Goal: Information Seeking & Learning: Learn about a topic

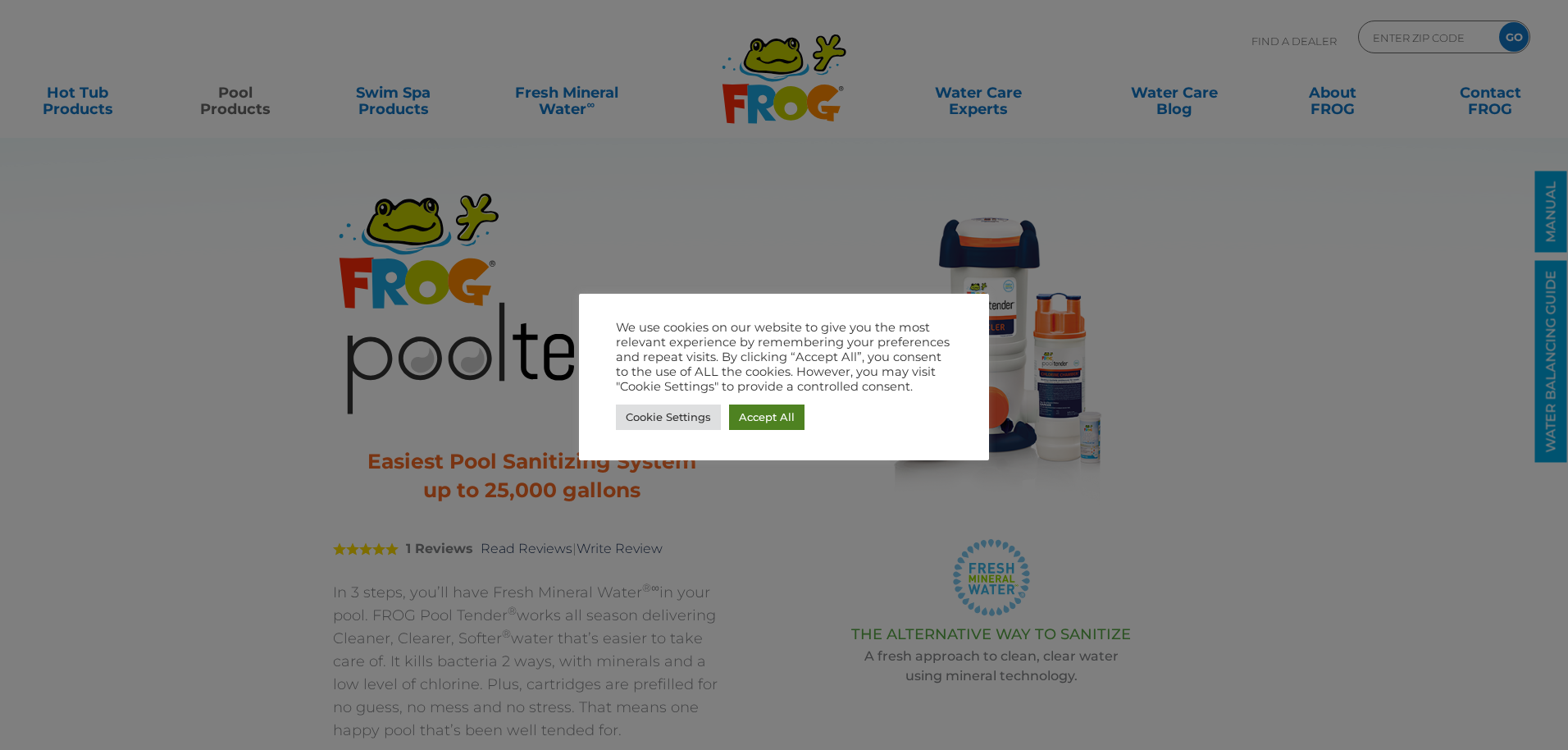
click at [760, 411] on link "Accept All" at bounding box center [766, 417] width 75 height 26
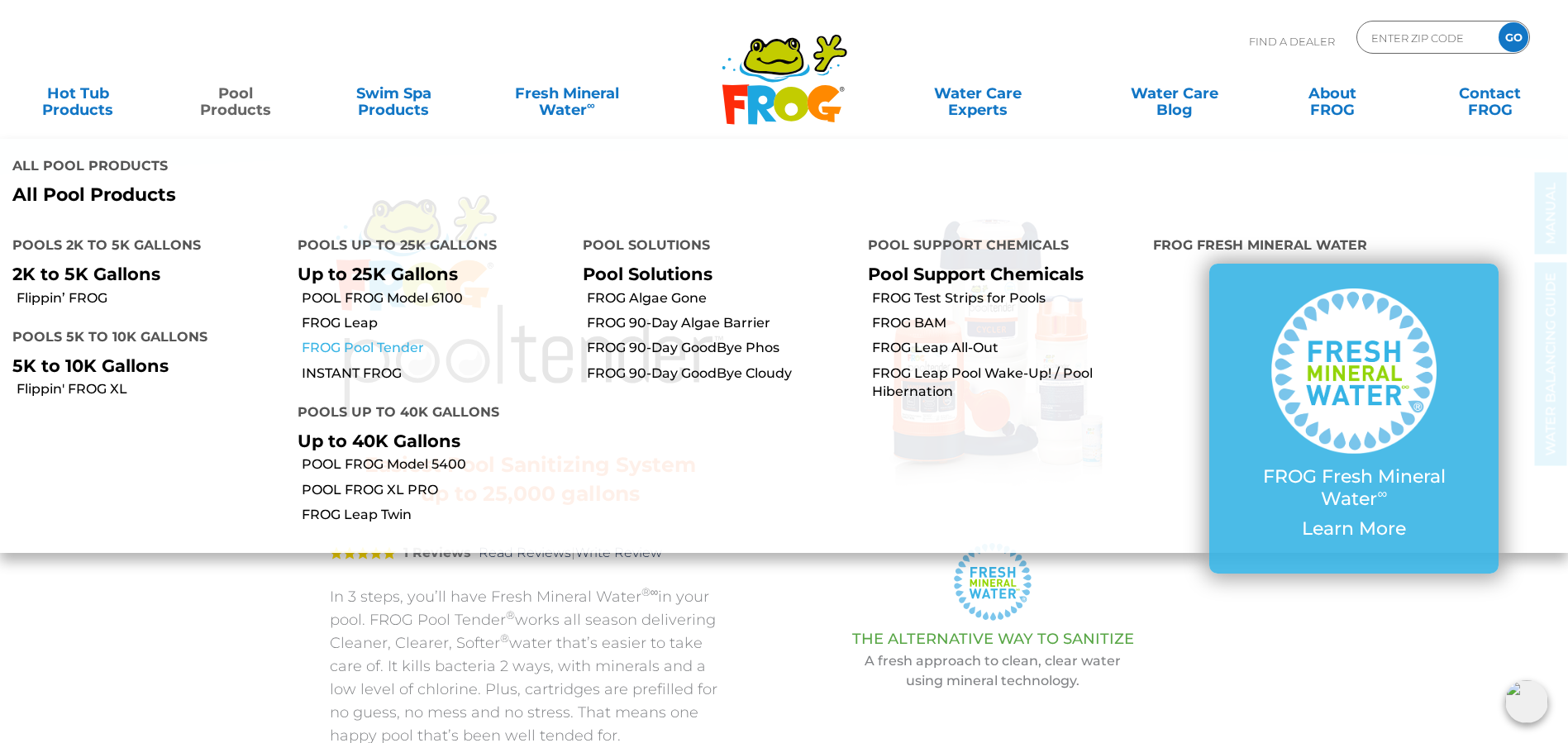
click at [340, 339] on link "FROG Pool Tender" at bounding box center [435, 348] width 269 height 18
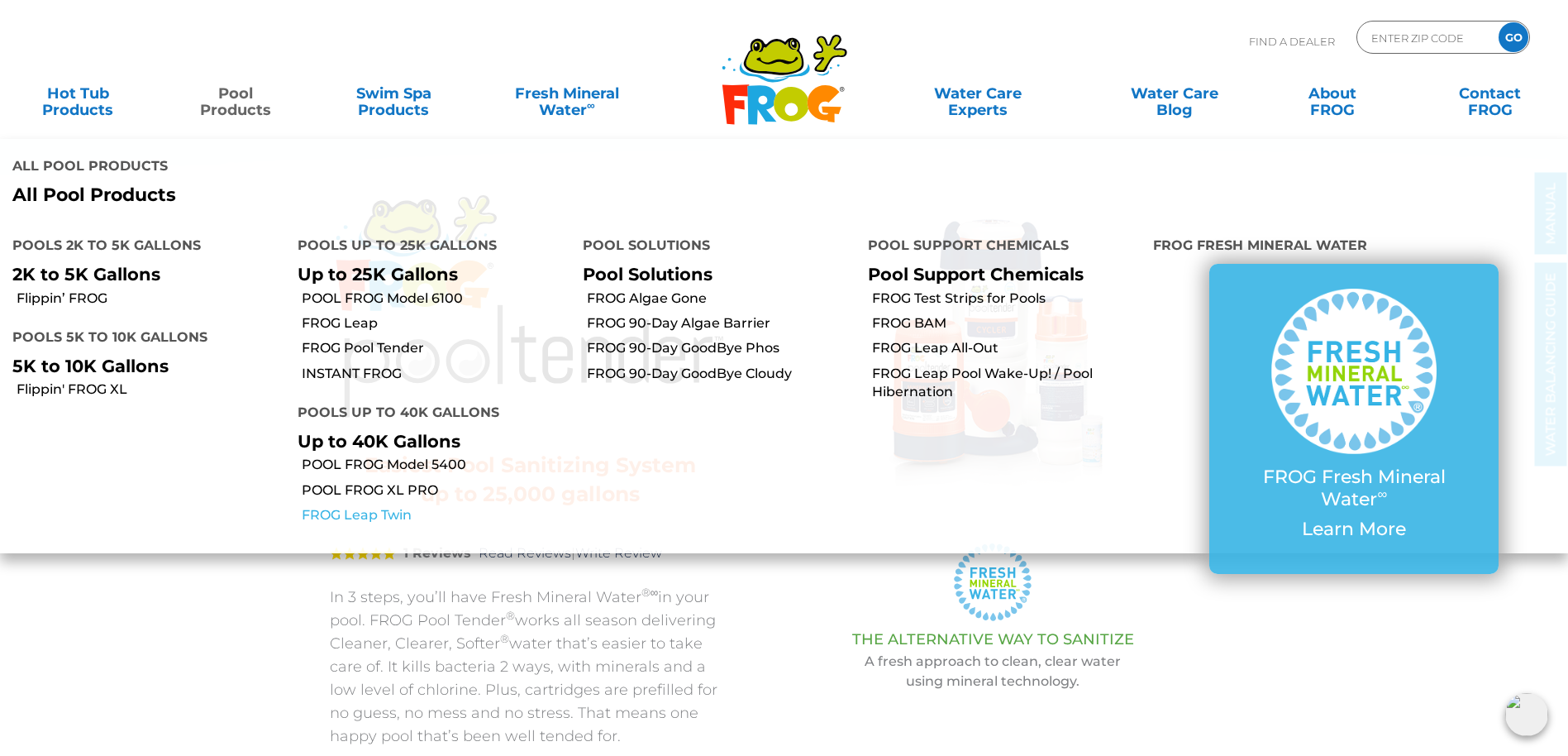
click at [356, 506] on link "FROG Leap Twin" at bounding box center [435, 515] width 269 height 18
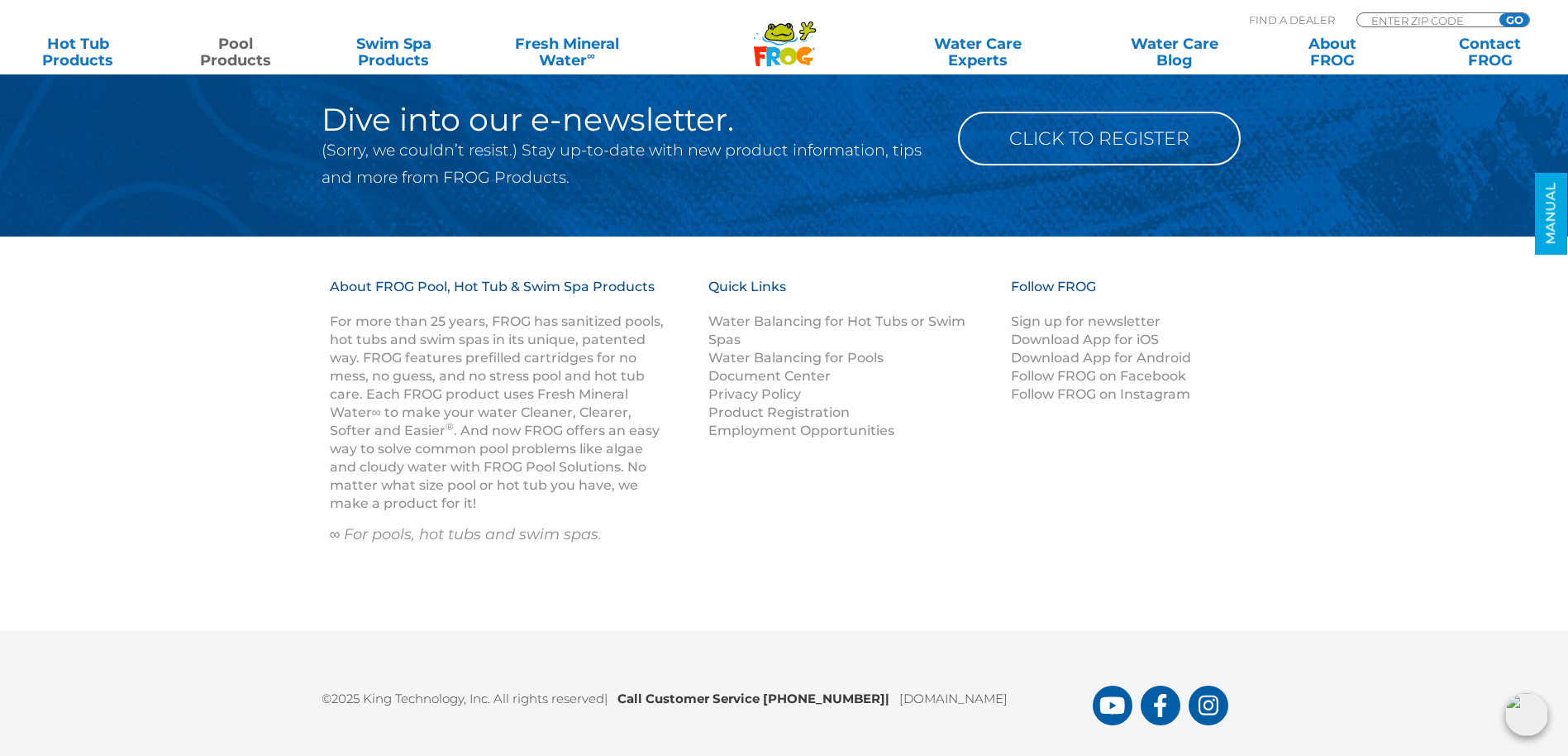
scroll to position [8425, 0]
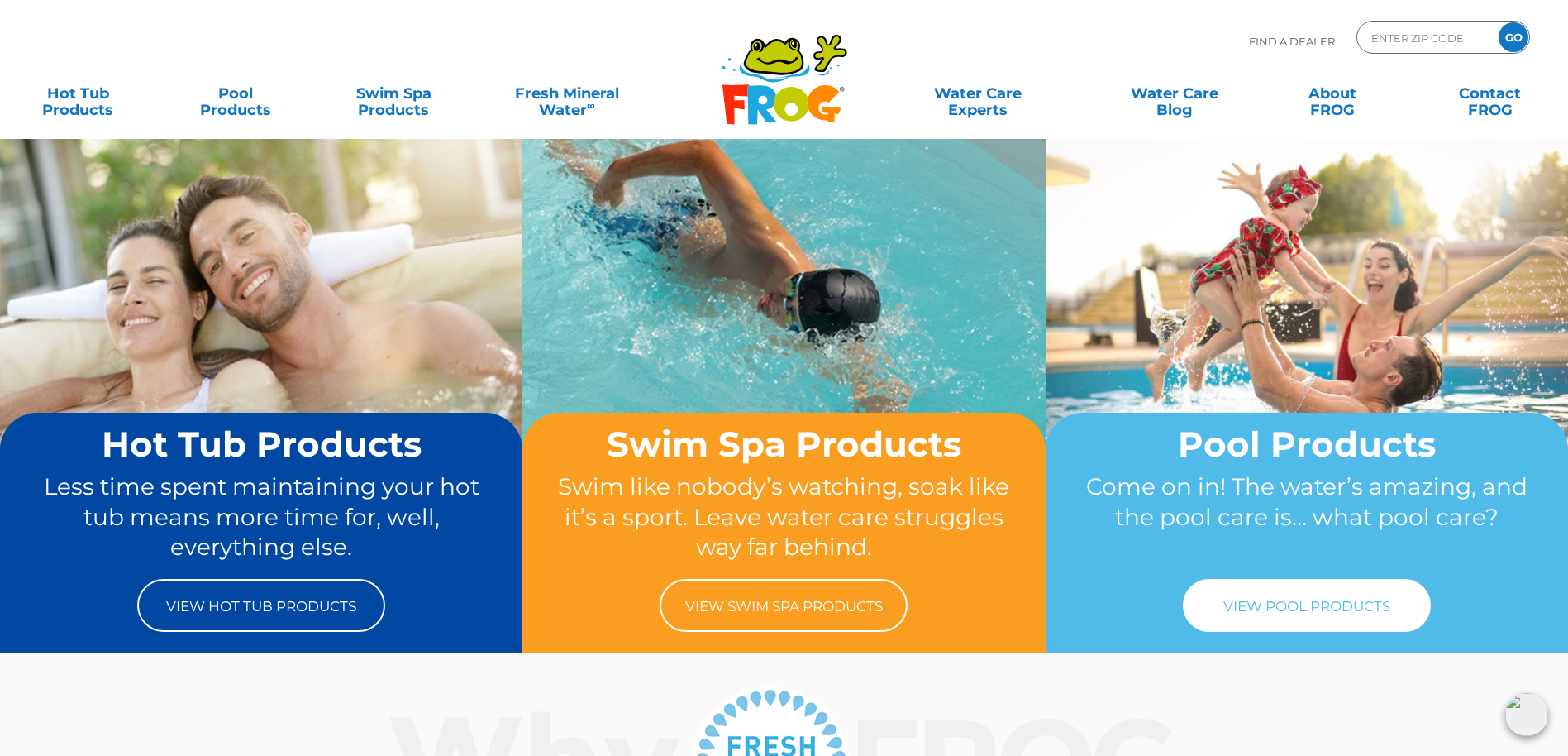
click at [1289, 592] on link "View Pool Products" at bounding box center [1307, 605] width 248 height 53
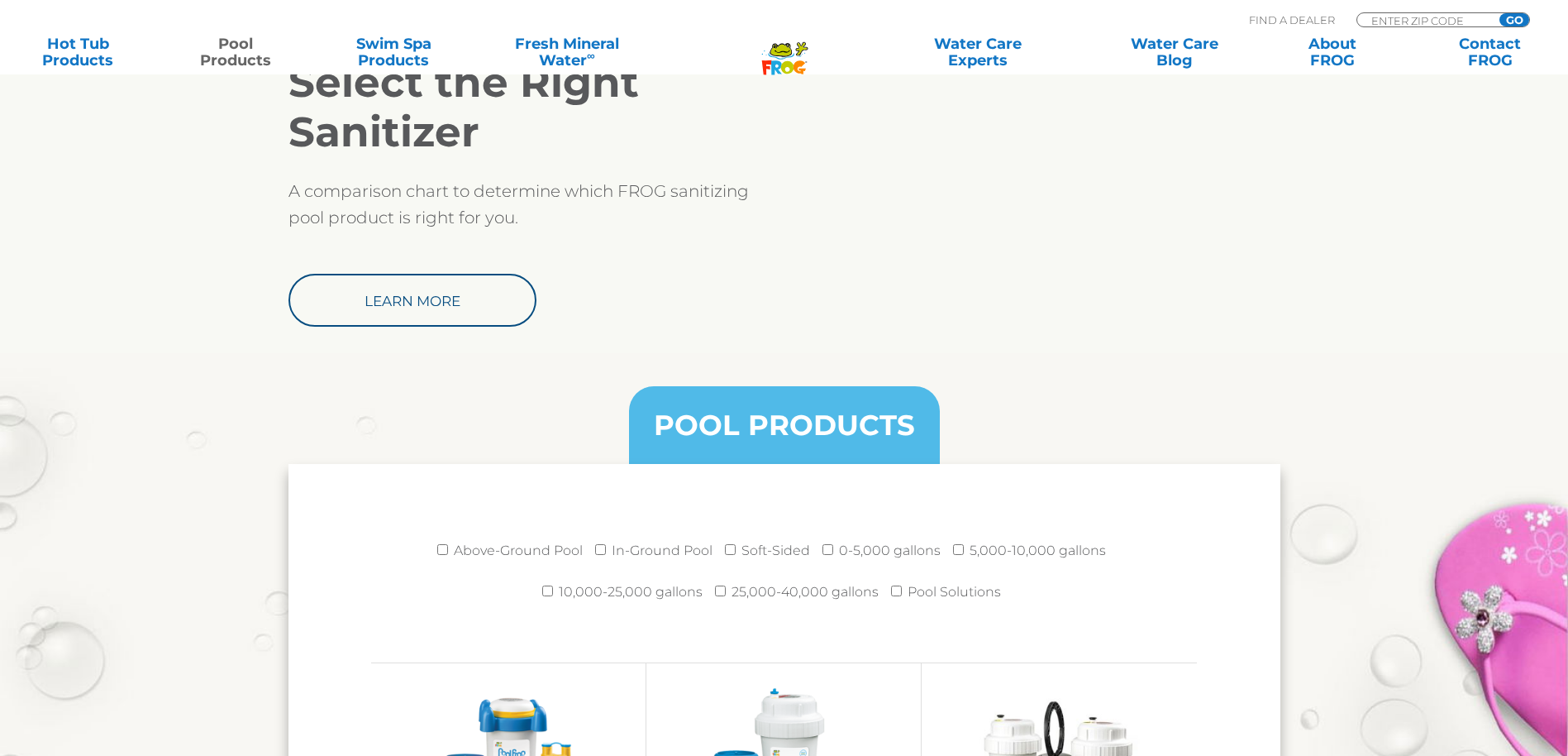
scroll to position [2150, 0]
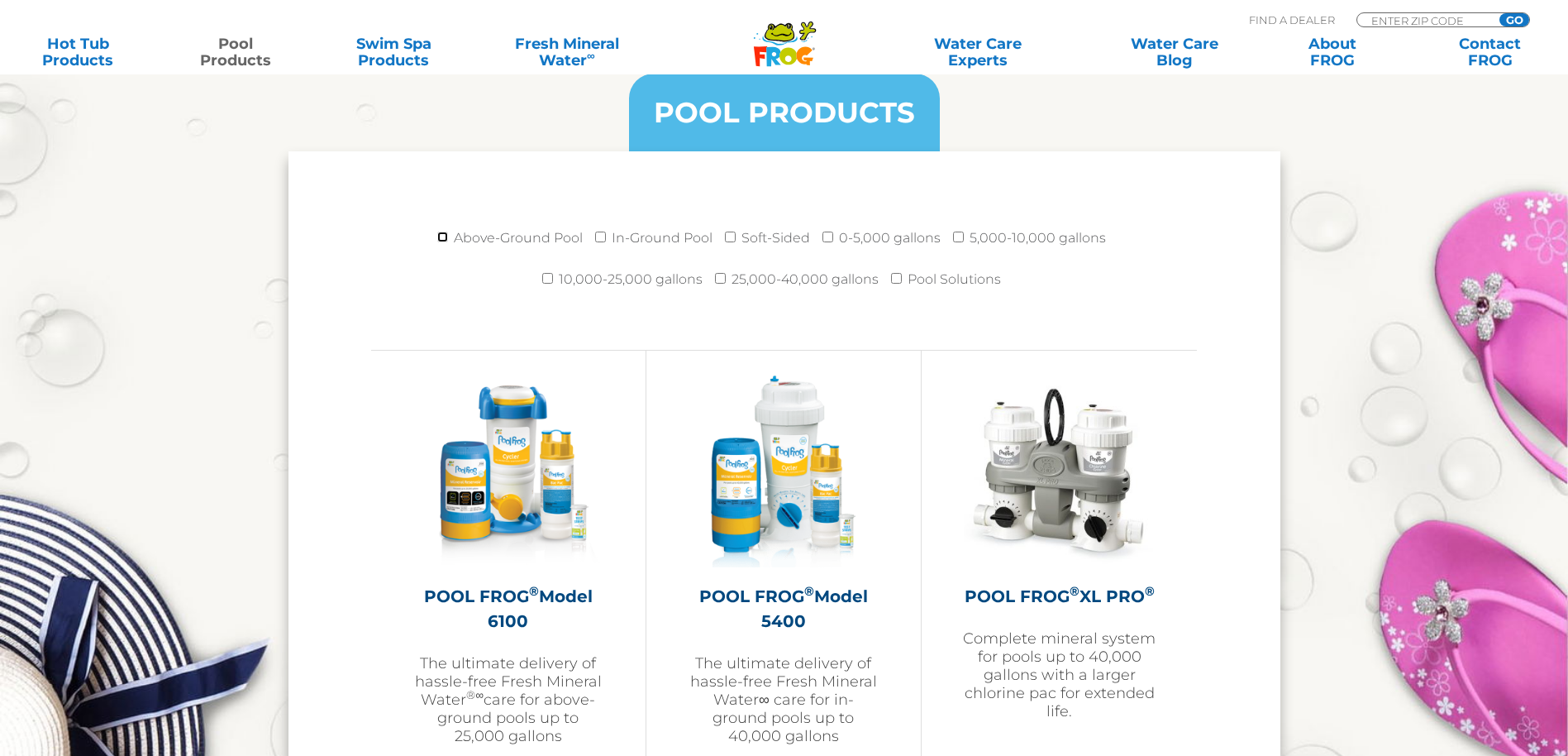
click at [444, 236] on input "Above-Ground Pool" at bounding box center [442, 236] width 11 height 11
checkbox input "true"
click at [956, 239] on input "5,000-10,000 gallons" at bounding box center [958, 236] width 11 height 11
checkbox input "true"
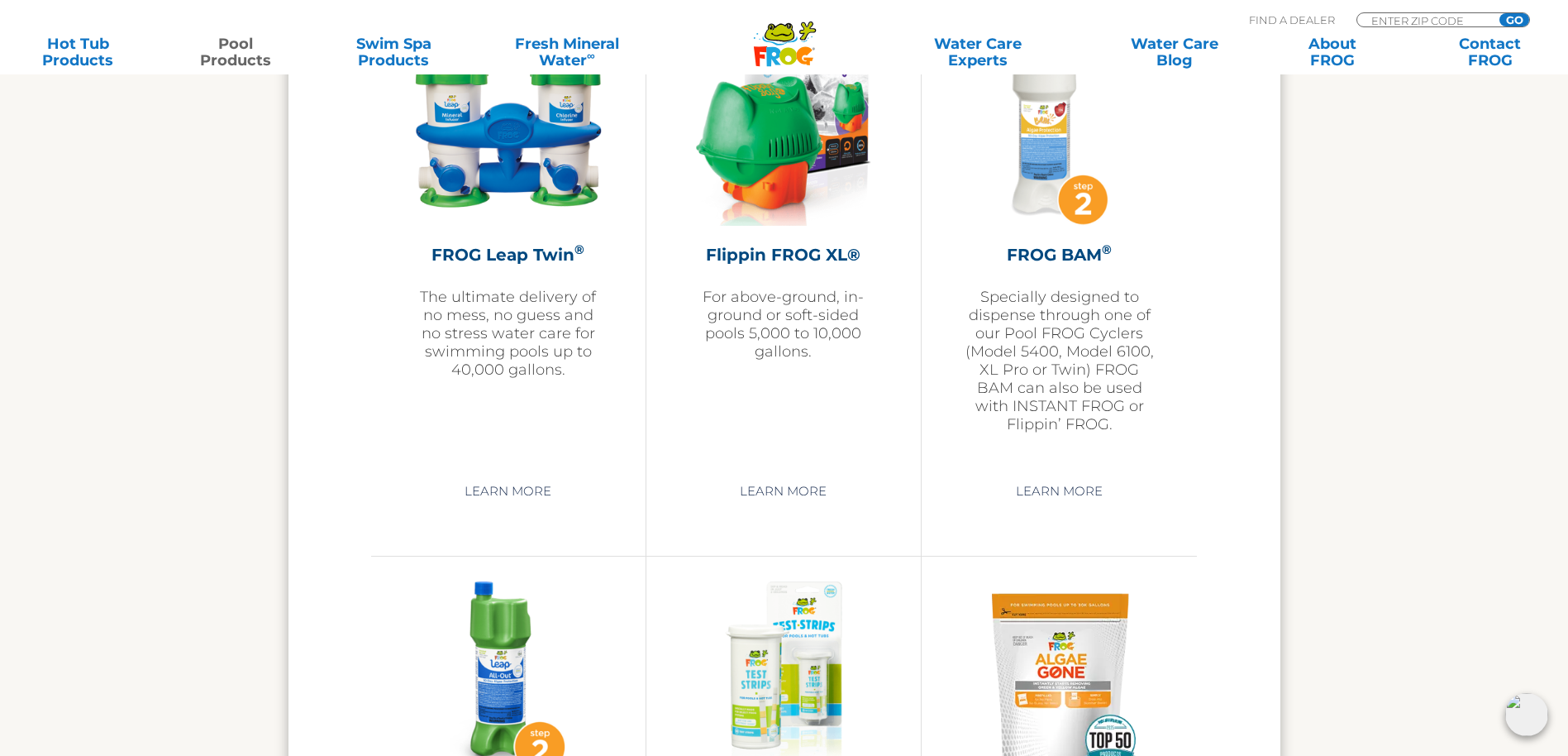
scroll to position [3555, 0]
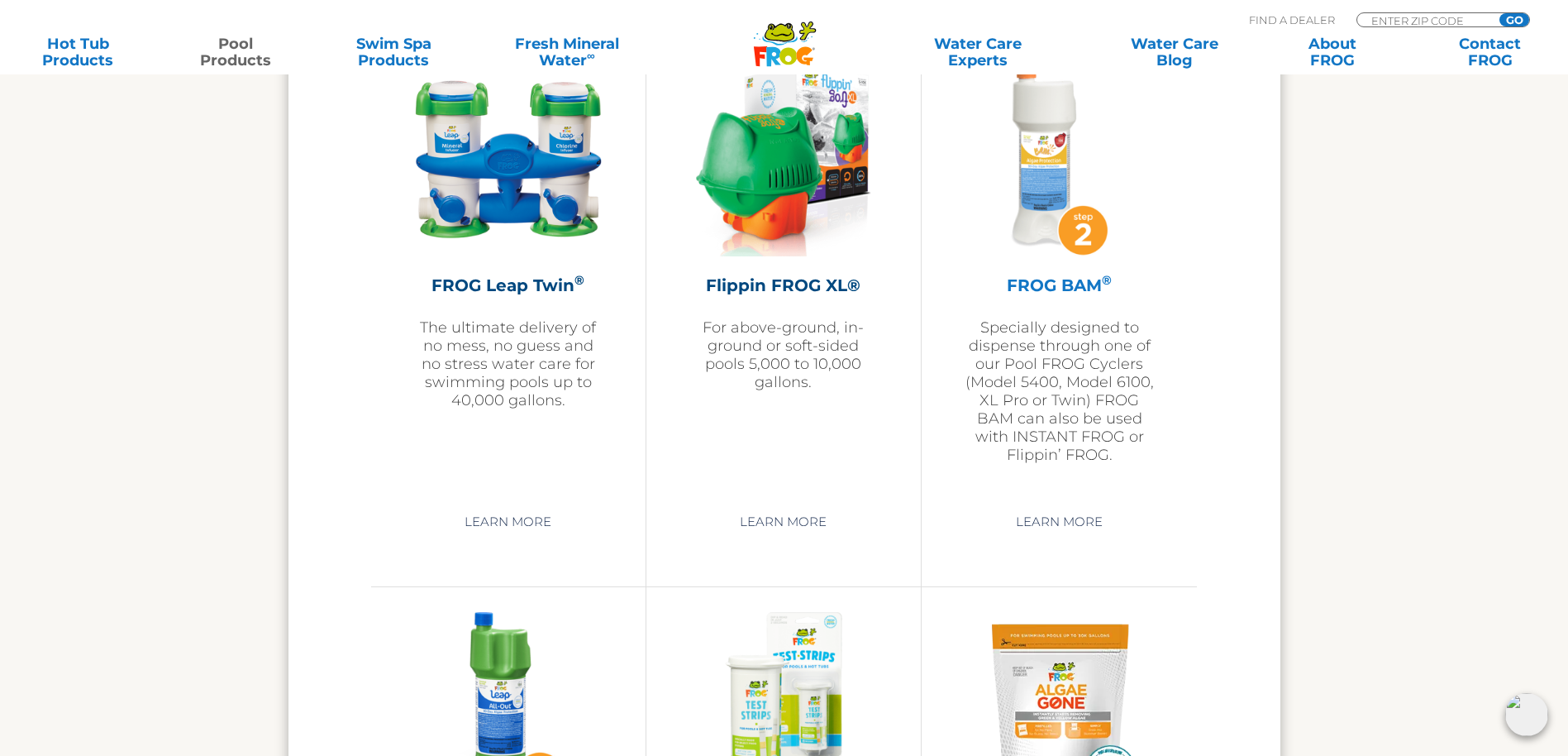
click at [1058, 262] on div "FROG BAM ® Specially designed to dispense through one of our Pool FROG Cyclers …" at bounding box center [1059, 264] width 192 height 400
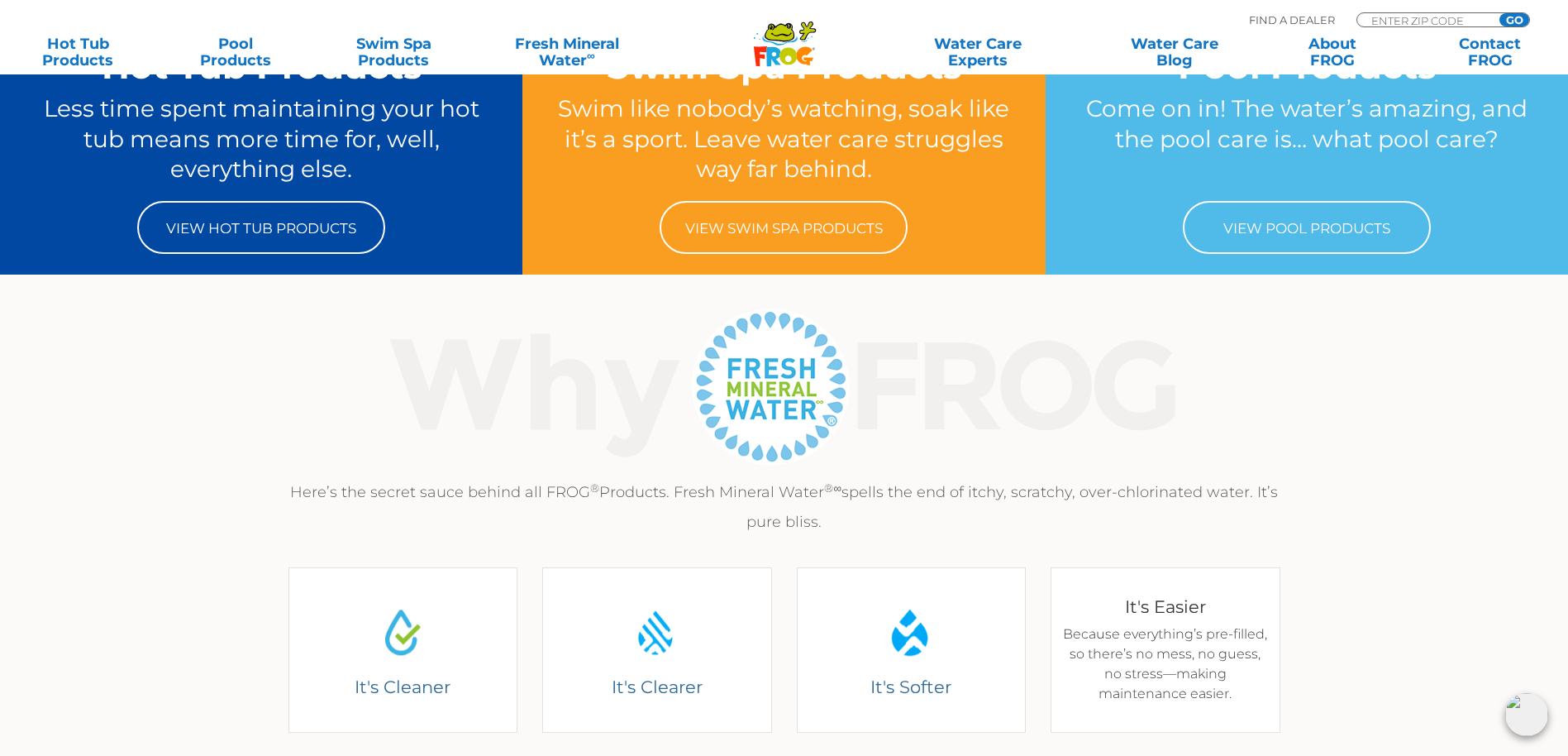
scroll to position [127, 0]
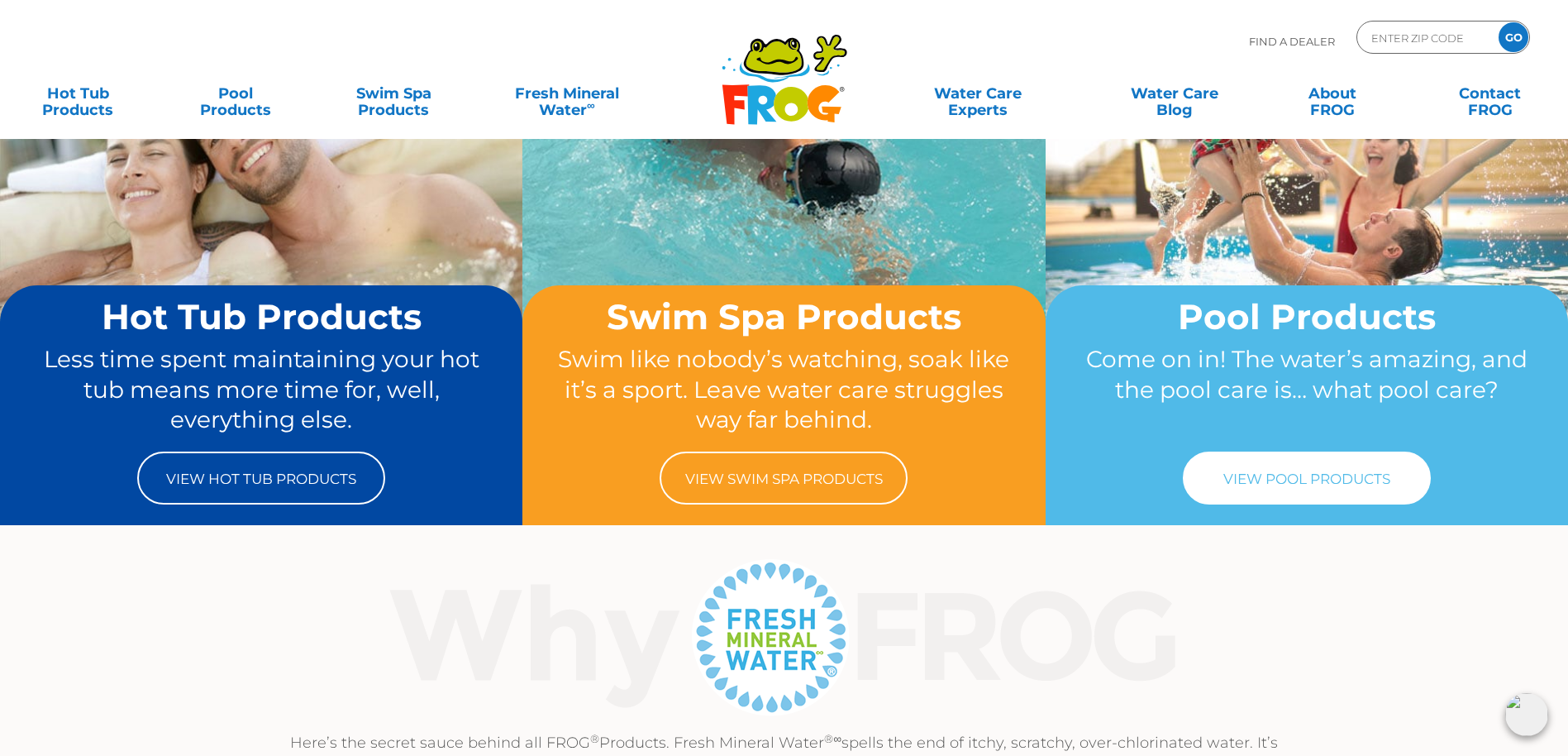
click at [1295, 484] on link "View Pool Products" at bounding box center [1307, 478] width 248 height 53
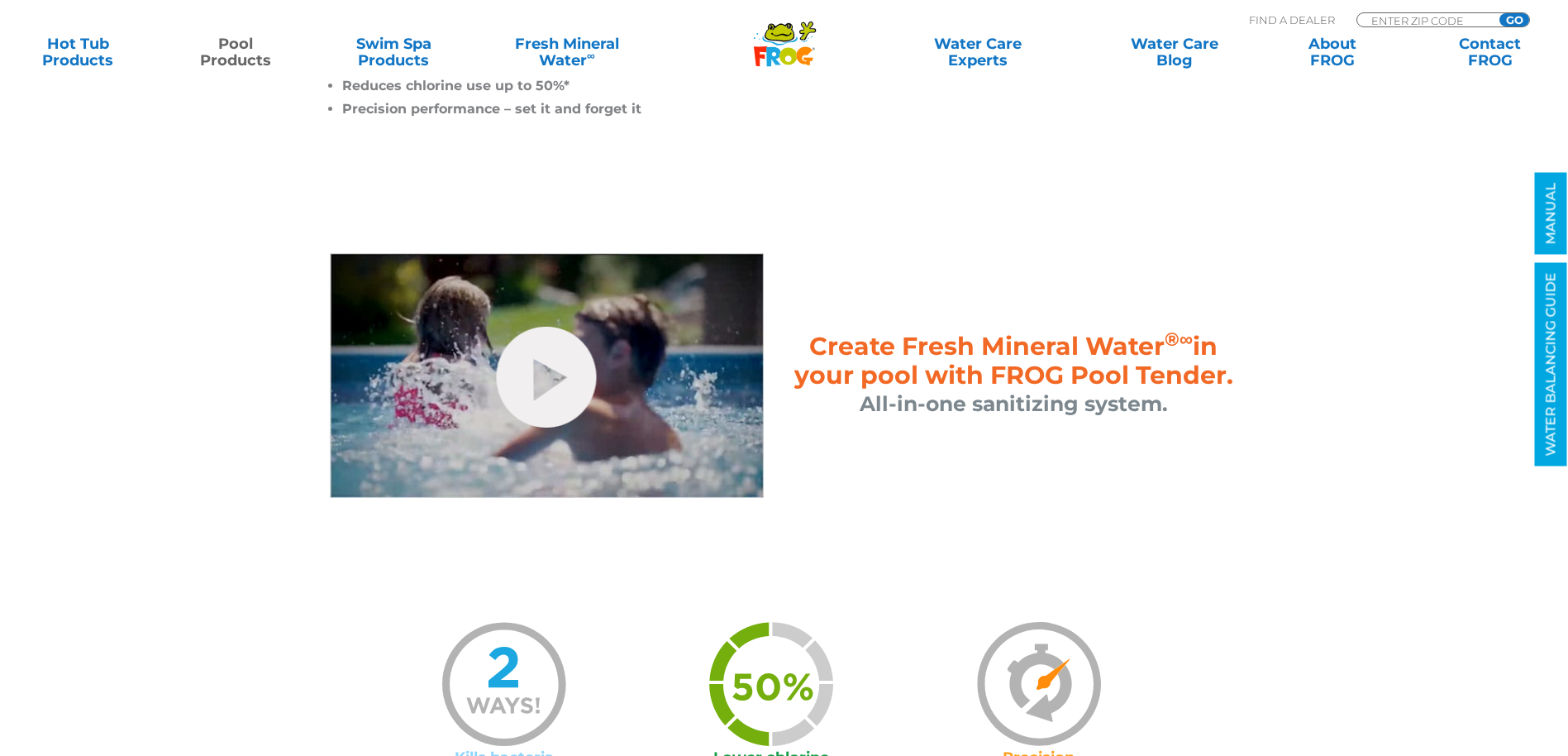
scroll to position [661, 0]
